Goal: Task Accomplishment & Management: Manage account settings

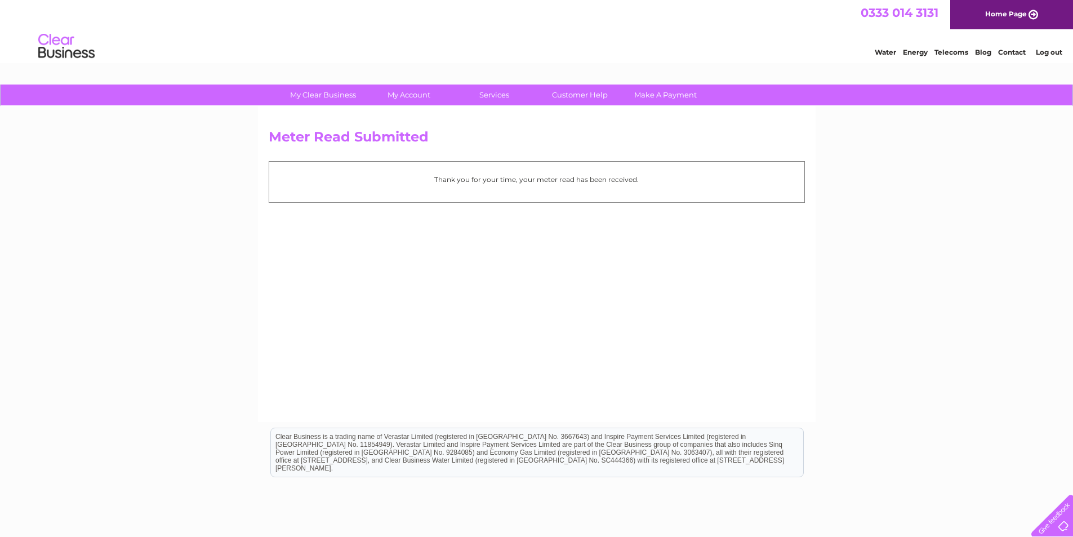
click at [72, 54] on img at bounding box center [66, 46] width 57 height 34
click at [990, 14] on link "Home Page" at bounding box center [1012, 14] width 123 height 29
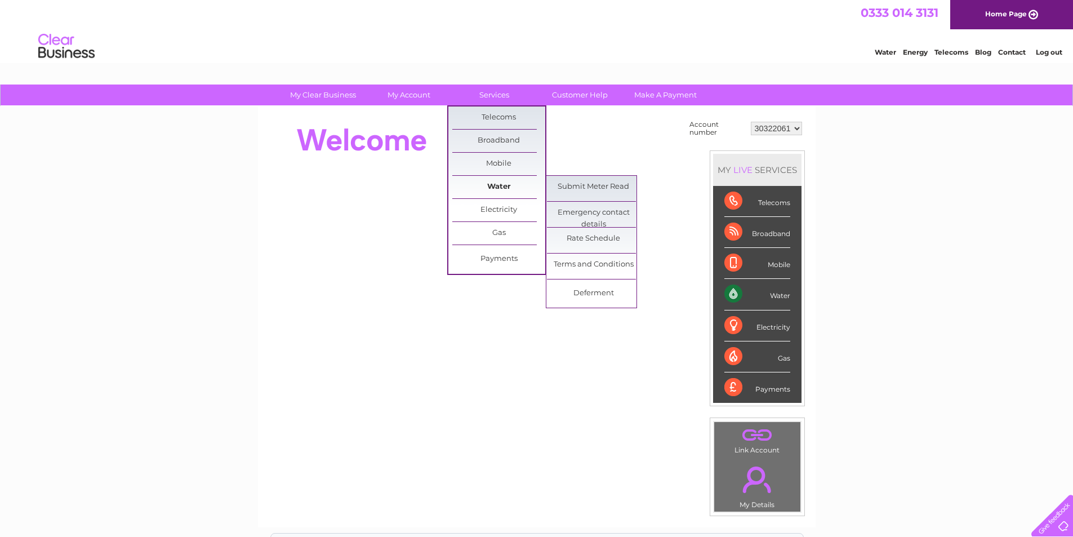
click at [493, 184] on link "Water" at bounding box center [498, 187] width 93 height 23
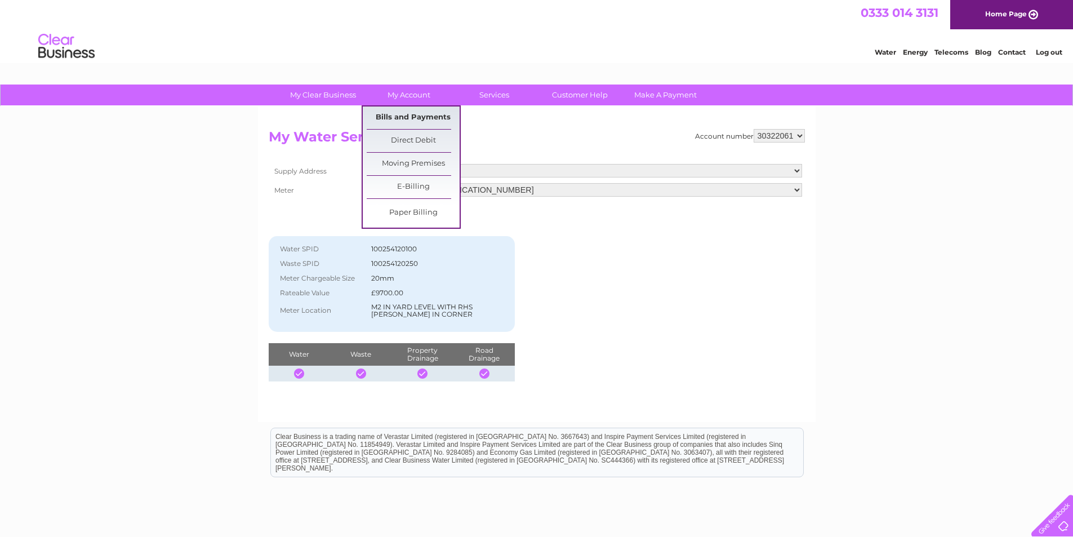
click at [428, 114] on link "Bills and Payments" at bounding box center [413, 118] width 93 height 23
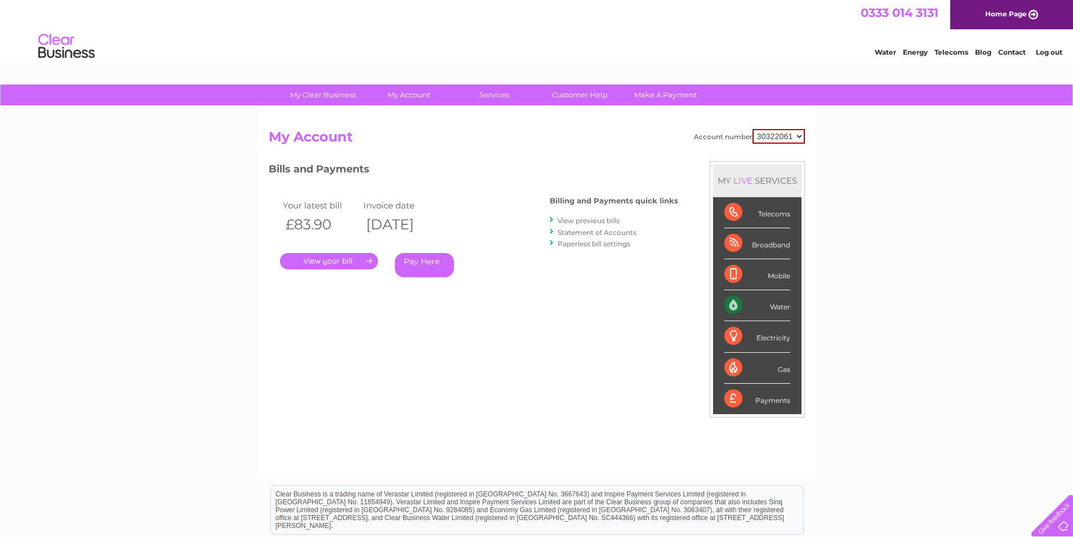
click at [569, 219] on link "View previous bills" at bounding box center [589, 220] width 62 height 8
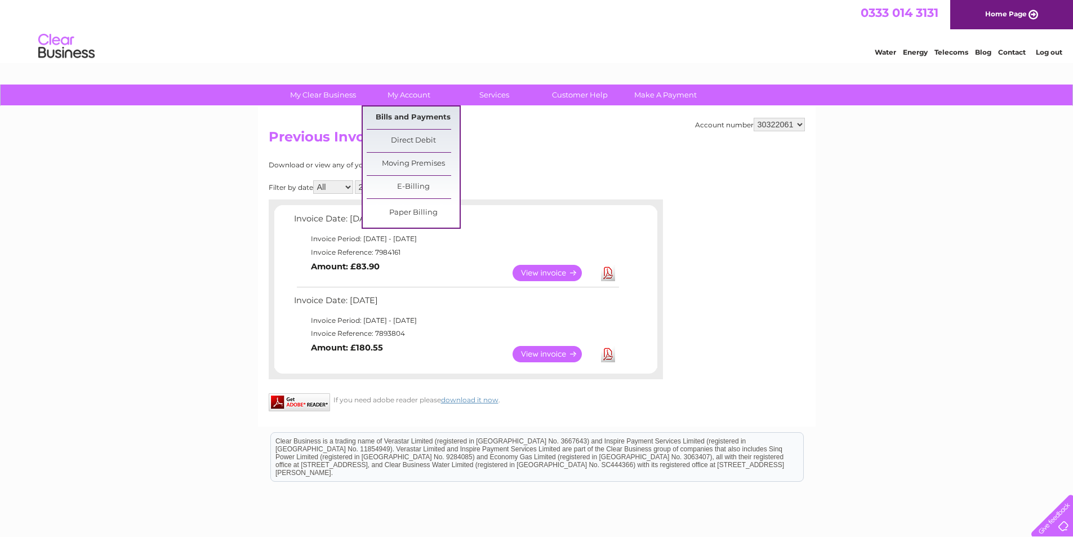
click at [418, 118] on link "Bills and Payments" at bounding box center [413, 118] width 93 height 23
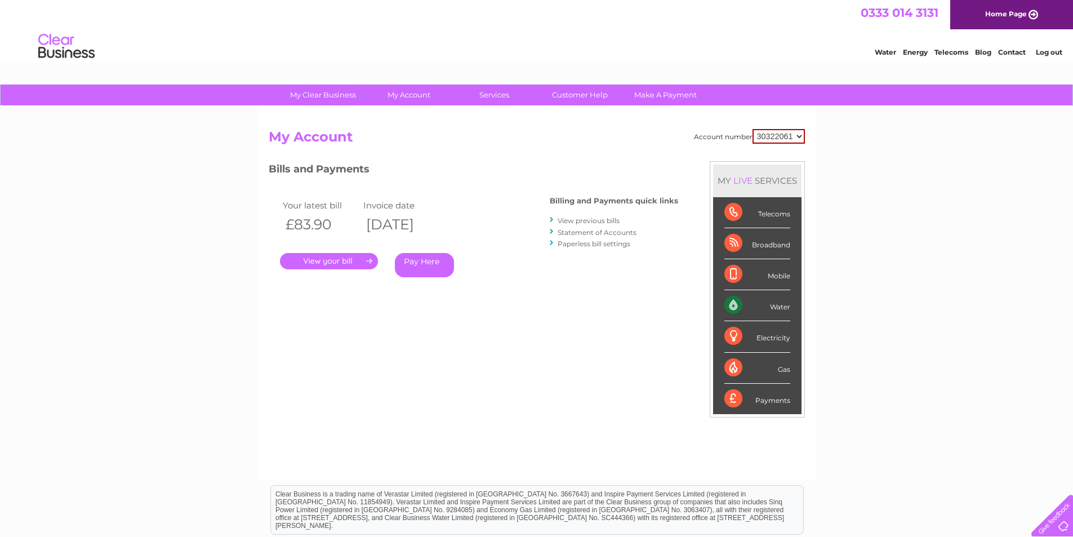
click at [573, 233] on link "Statement of Accounts" at bounding box center [597, 232] width 79 height 8
click at [410, 259] on link "Pay Here" at bounding box center [424, 265] width 59 height 24
